Goal: Information Seeking & Learning: Learn about a topic

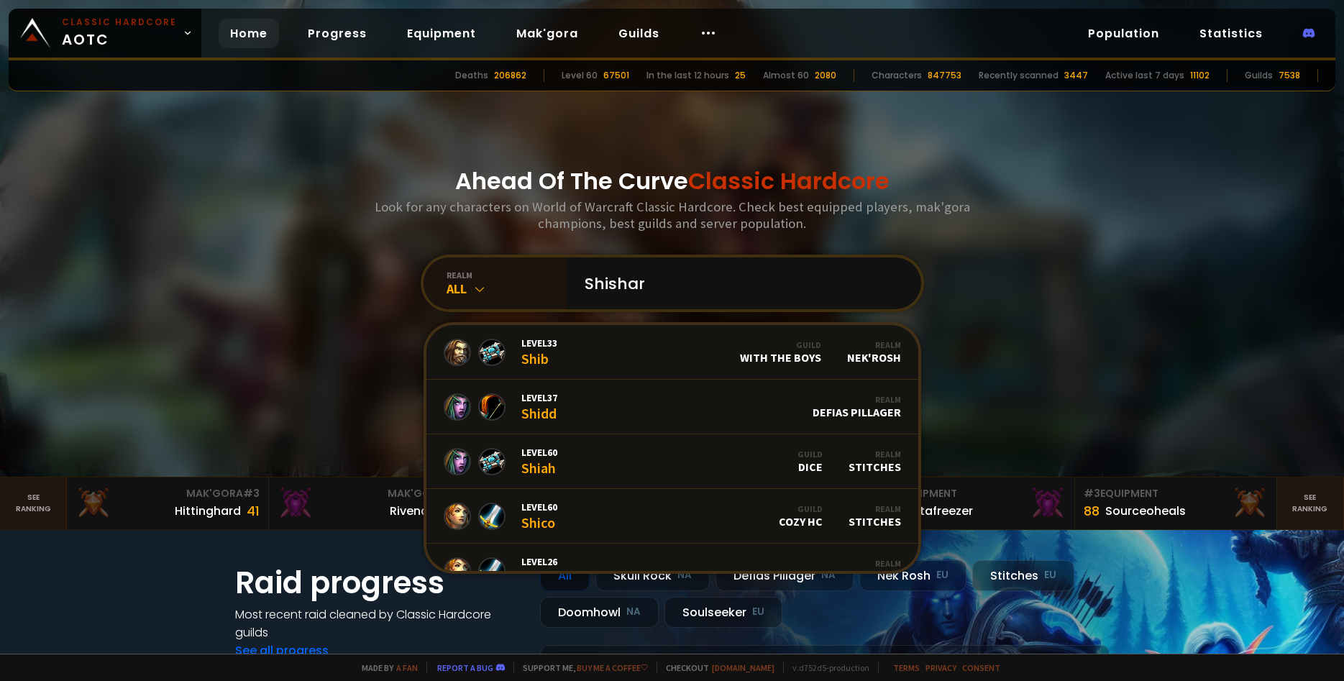
type input "[PERSON_NAME]"
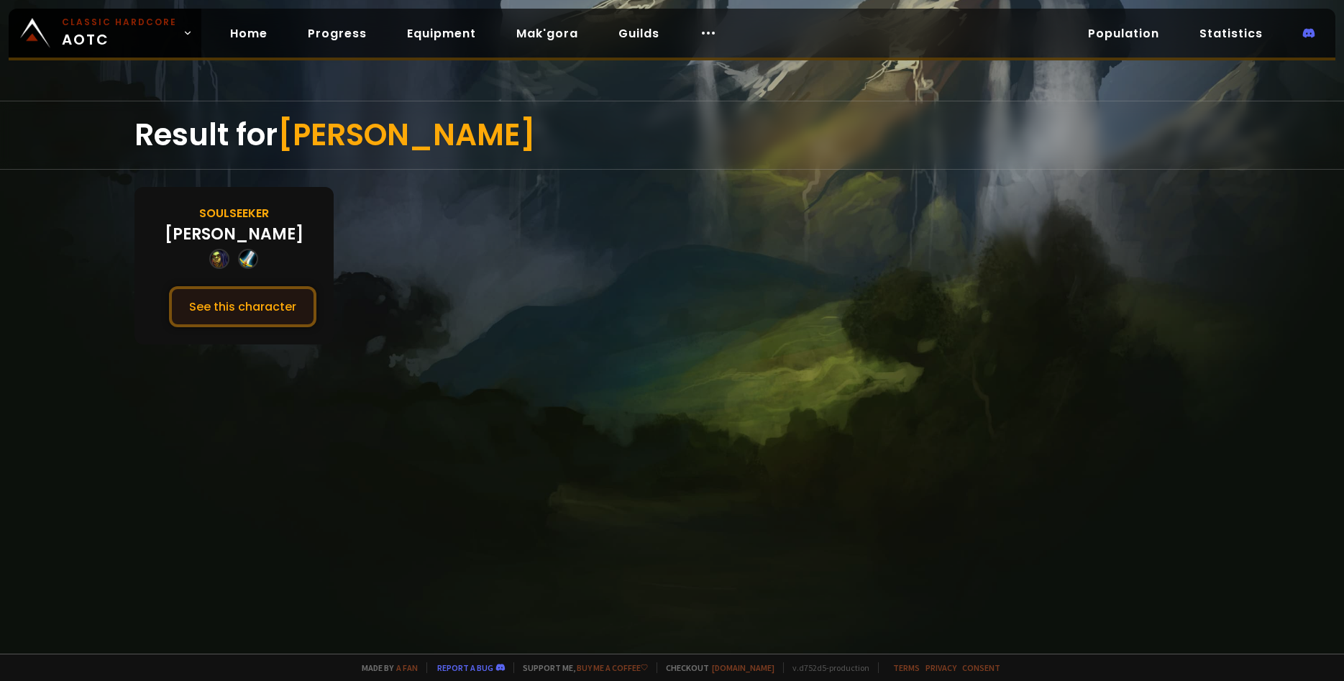
click at [279, 304] on button "See this character" at bounding box center [242, 306] width 147 height 41
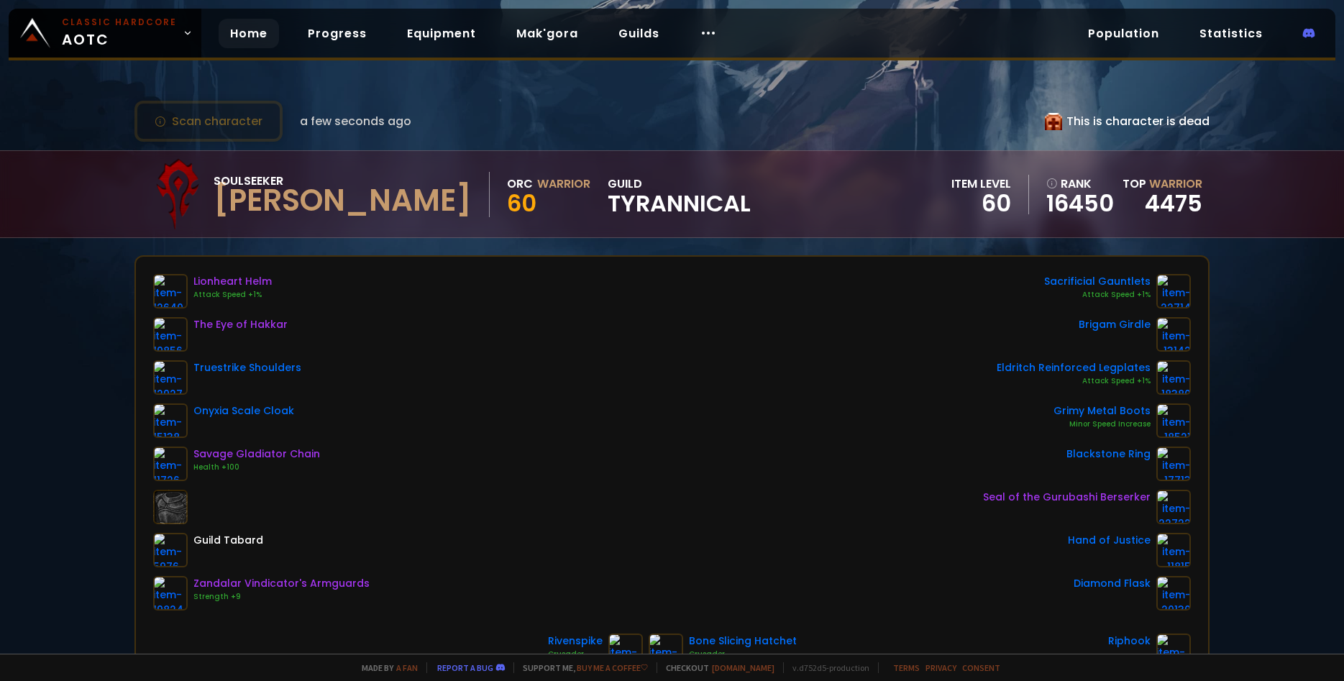
click at [245, 46] on link "Home" at bounding box center [249, 33] width 60 height 29
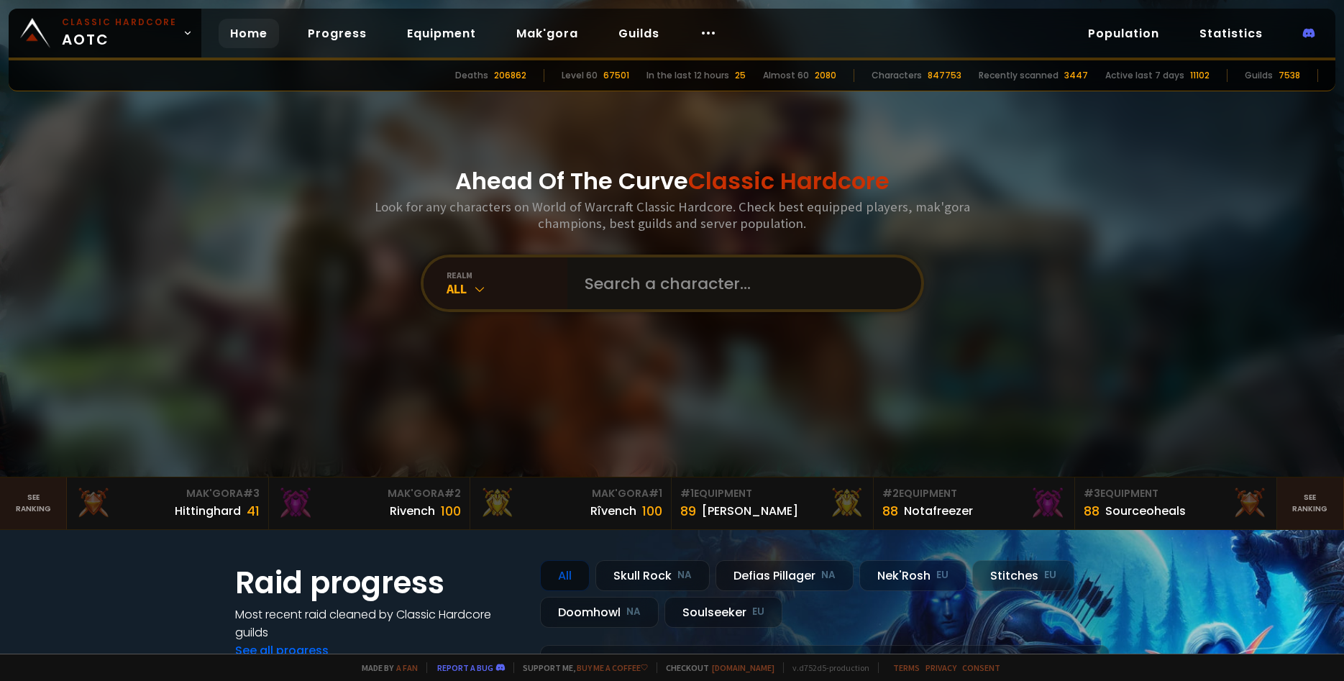
click at [657, 304] on input "text" at bounding box center [740, 284] width 328 height 52
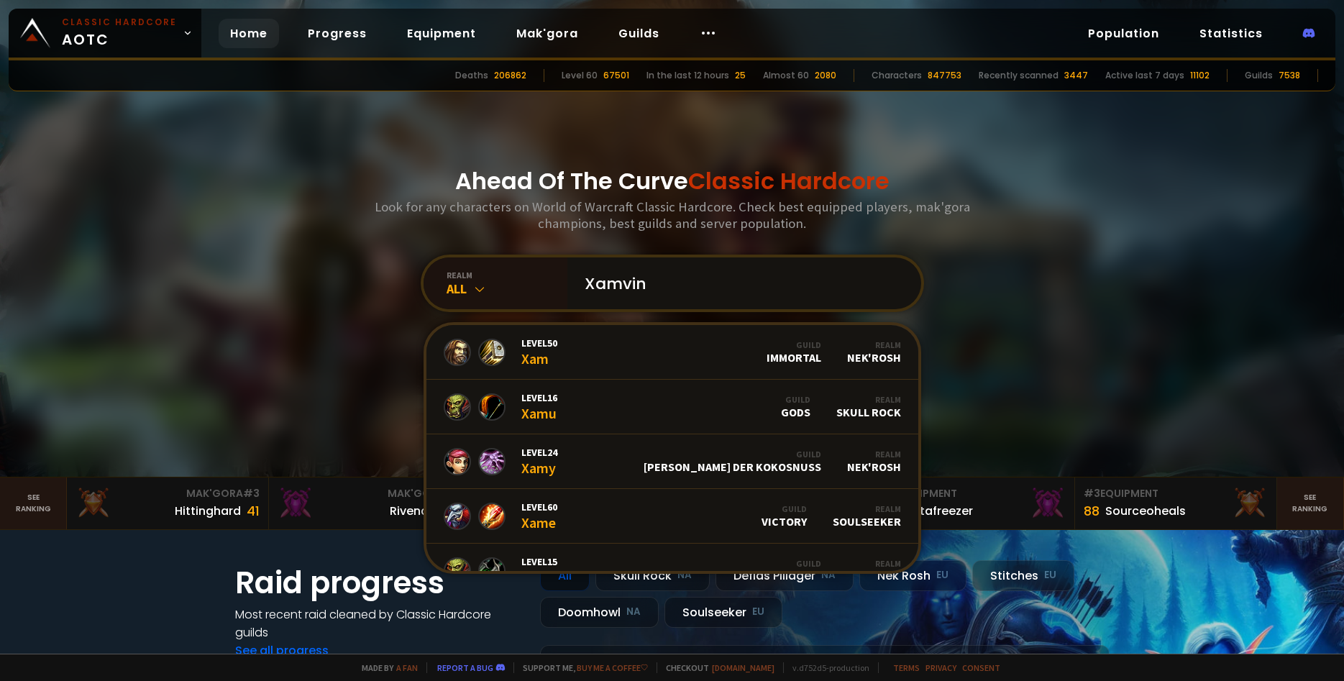
type input "Xamvino"
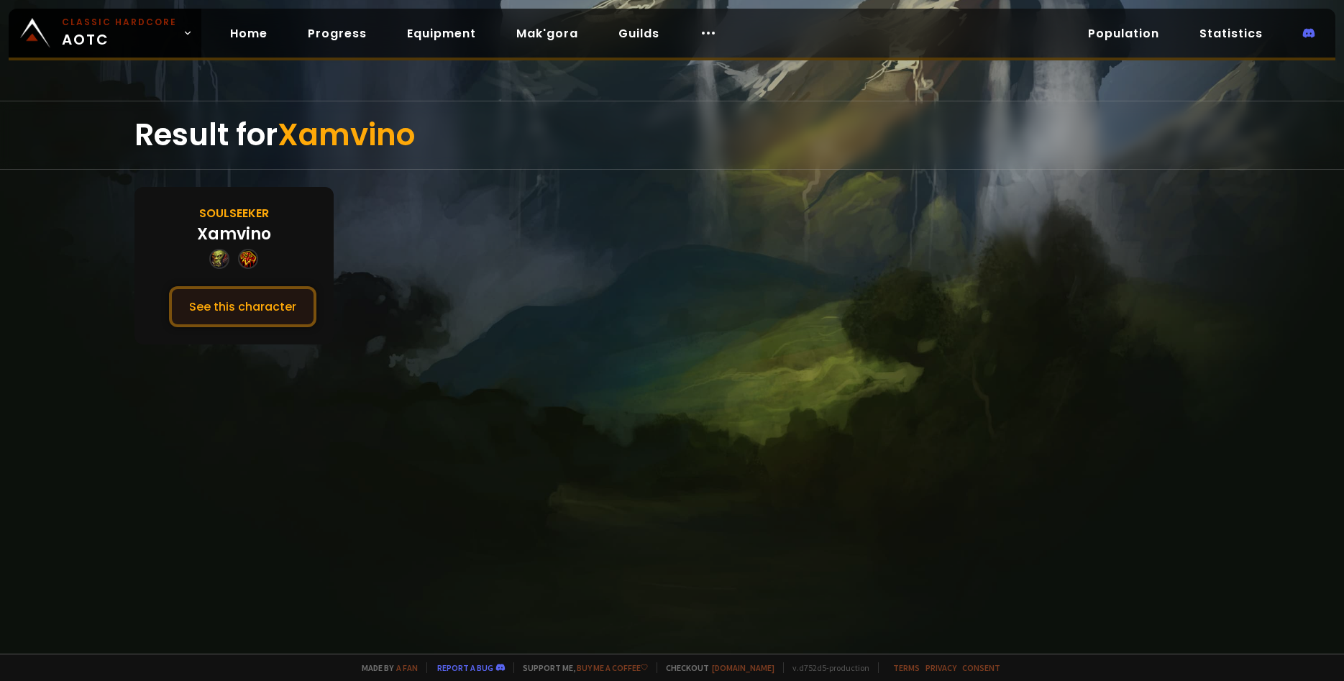
click at [253, 292] on button "See this character" at bounding box center [242, 306] width 147 height 41
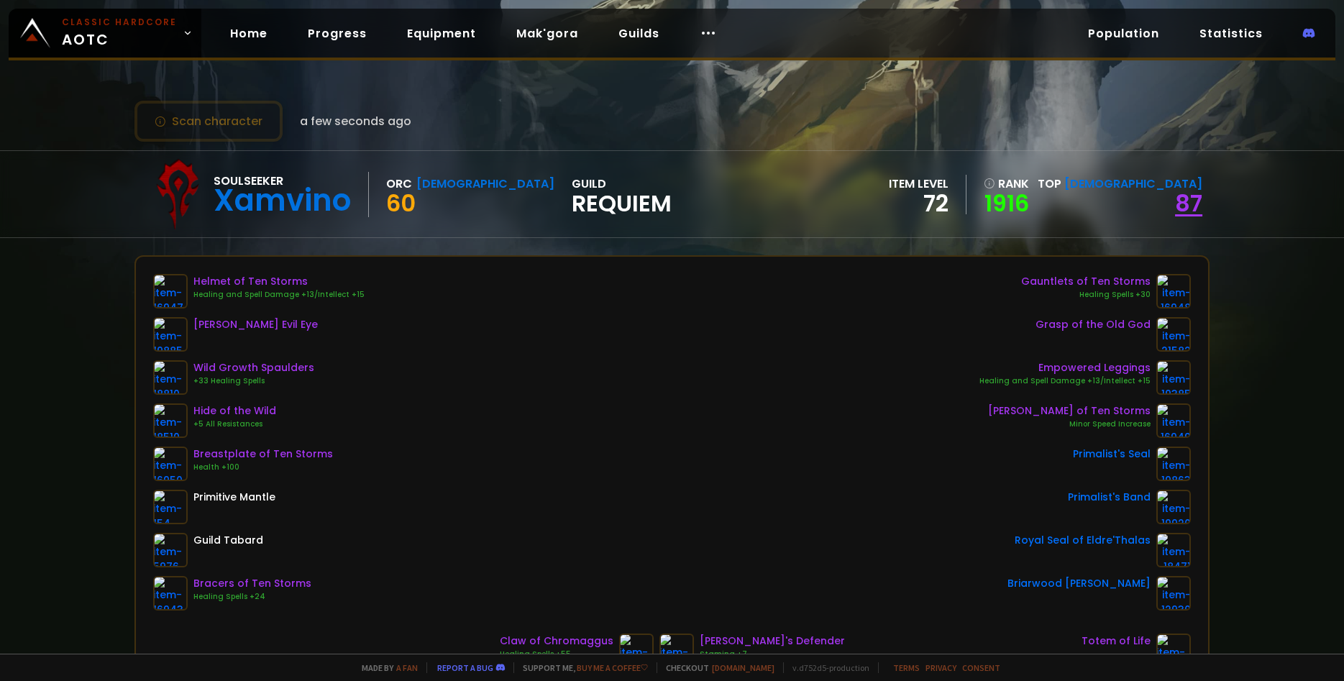
click at [1182, 205] on link "87" at bounding box center [1188, 203] width 27 height 32
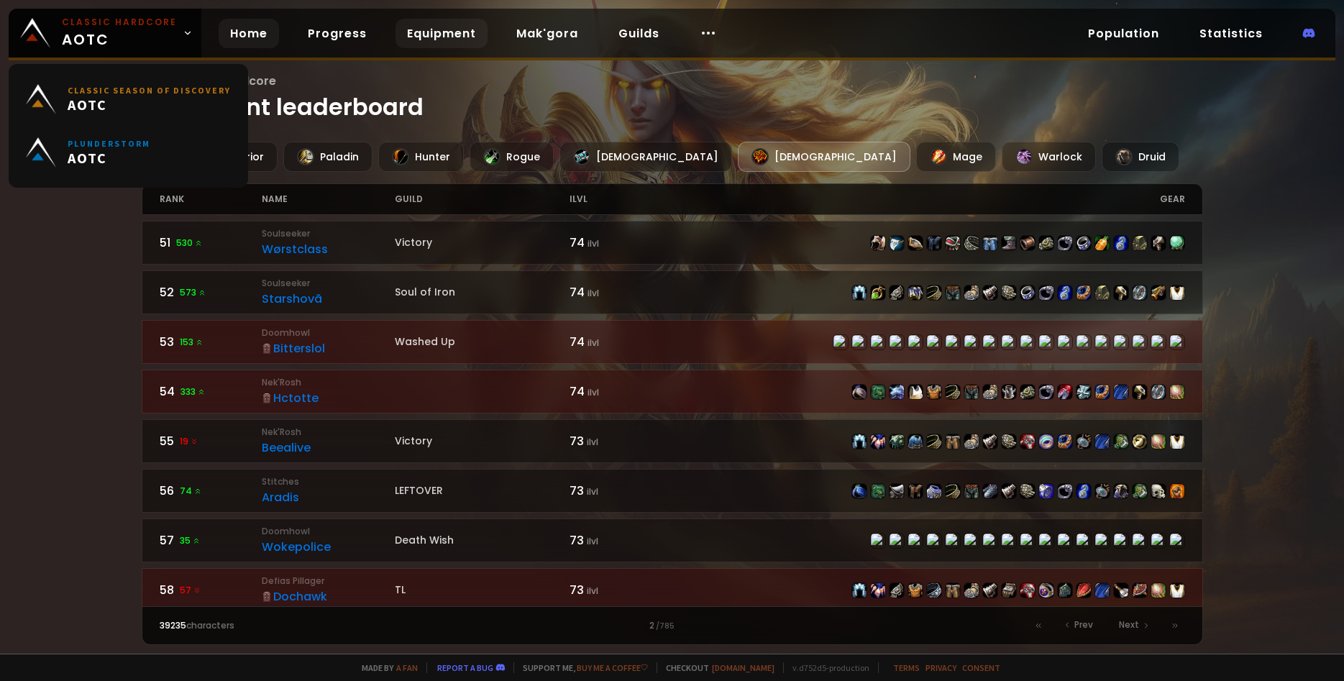
click at [247, 29] on link "Home" at bounding box center [249, 33] width 60 height 29
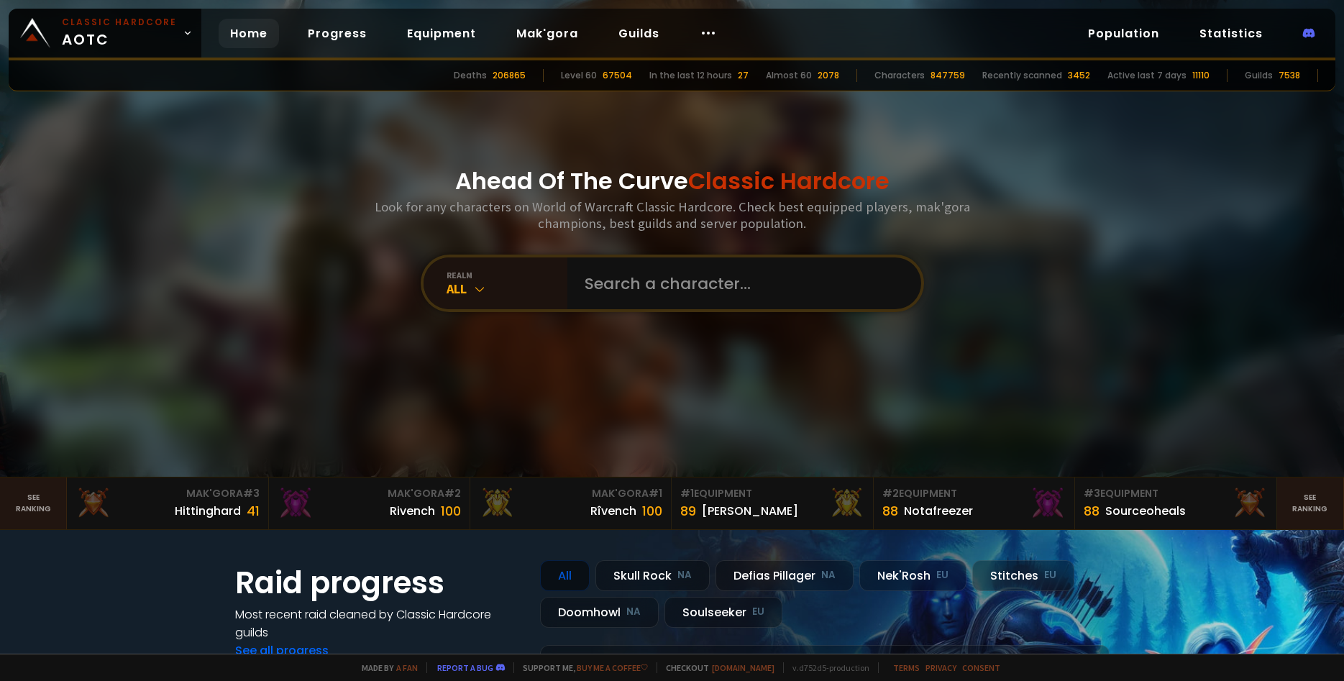
click at [655, 310] on div "realm All" at bounding box center [673, 284] width 504 height 58
click at [643, 294] on input "text" at bounding box center [740, 284] width 328 height 52
type input "Schießbefehl"
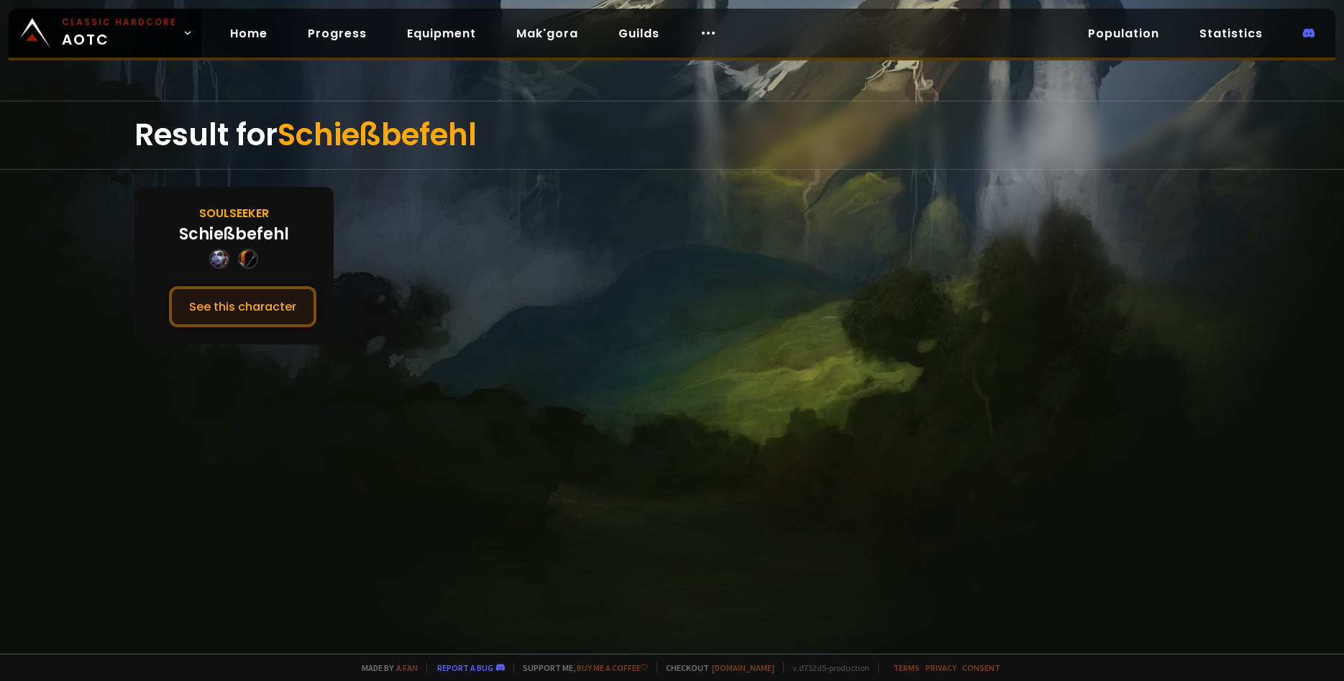
click at [223, 311] on button "See this character" at bounding box center [242, 306] width 147 height 41
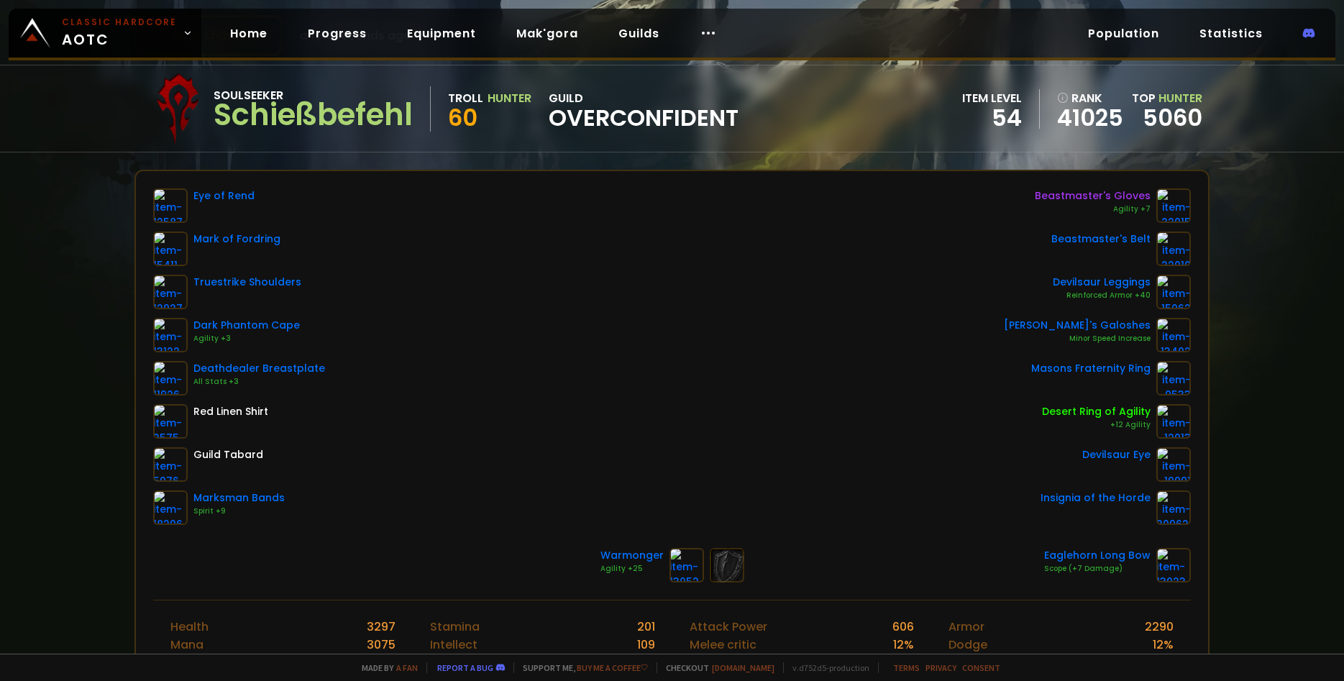
scroll to position [99, 0]
